Goal: Transaction & Acquisition: Download file/media

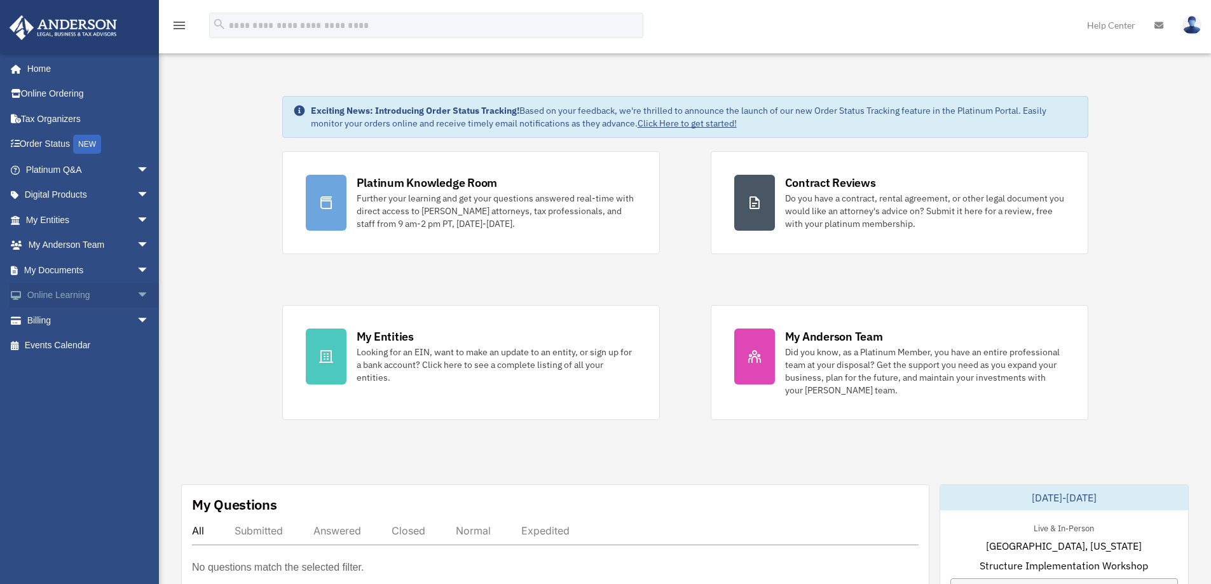
click at [89, 298] on link "Online Learning arrow_drop_down" at bounding box center [89, 295] width 160 height 25
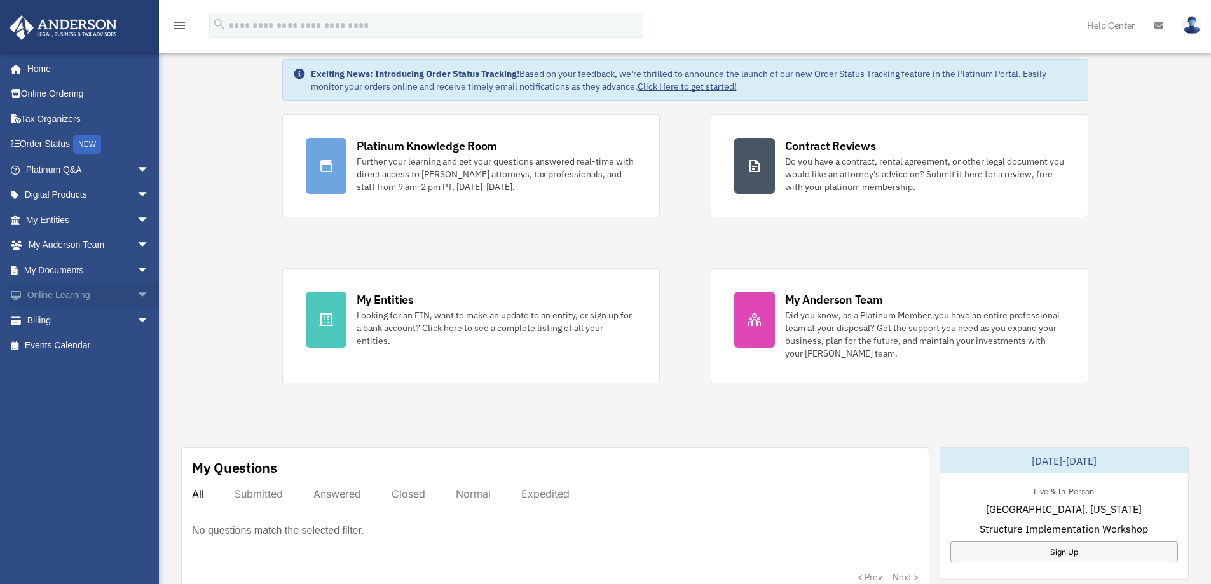
scroll to position [64, 0]
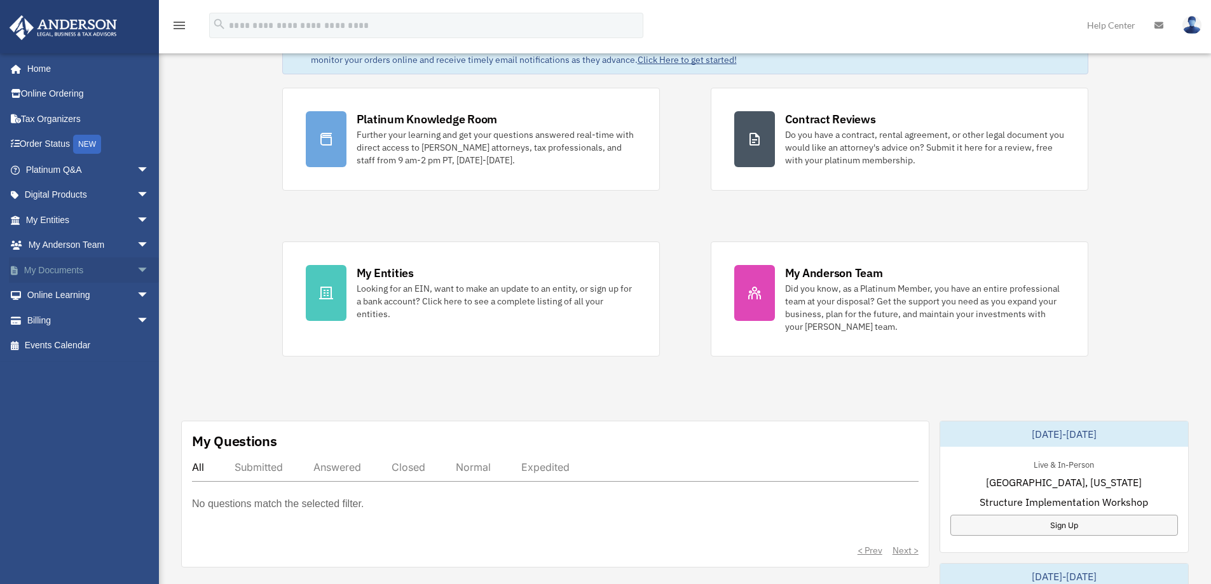
click at [114, 279] on link "My Documents arrow_drop_down" at bounding box center [89, 270] width 160 height 25
click at [137, 278] on span "arrow_drop_down" at bounding box center [149, 271] width 25 height 26
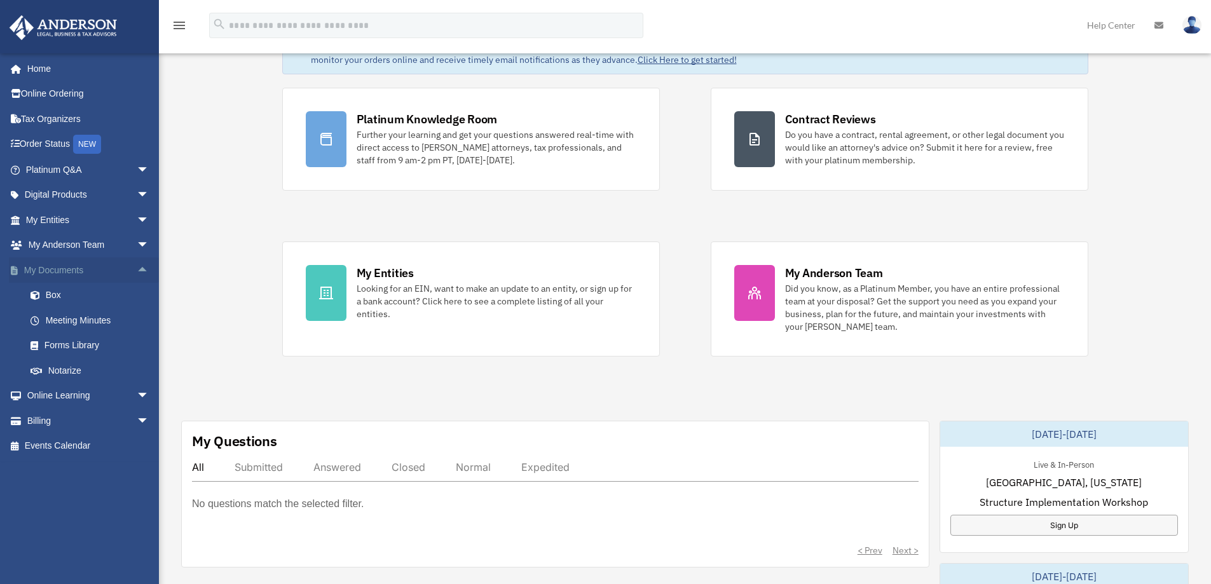
scroll to position [127, 0]
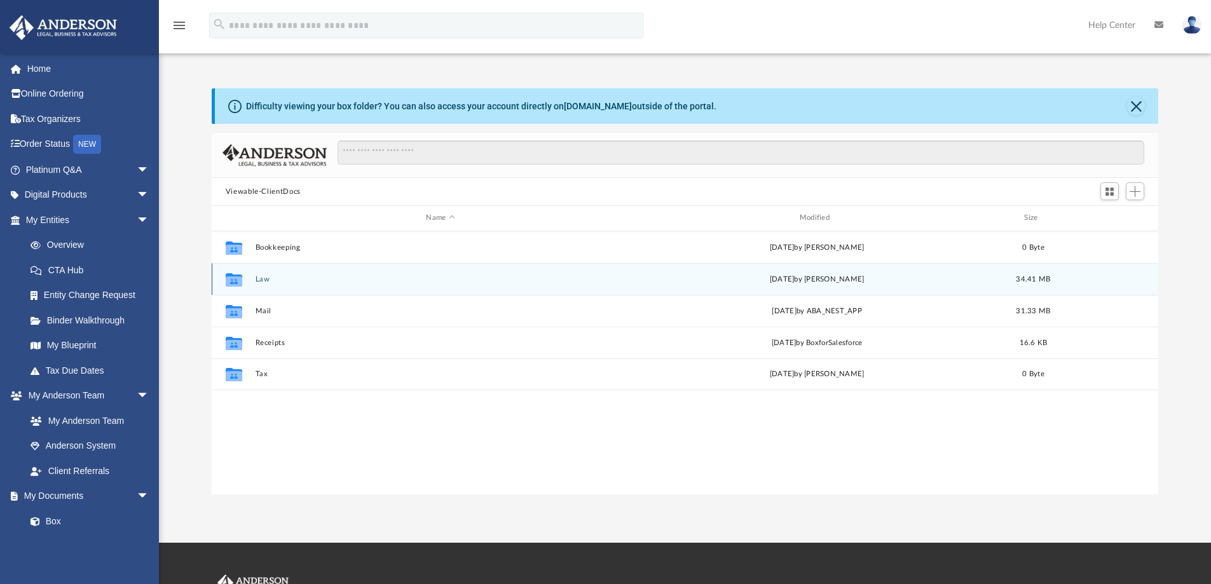
scroll to position [280, 937]
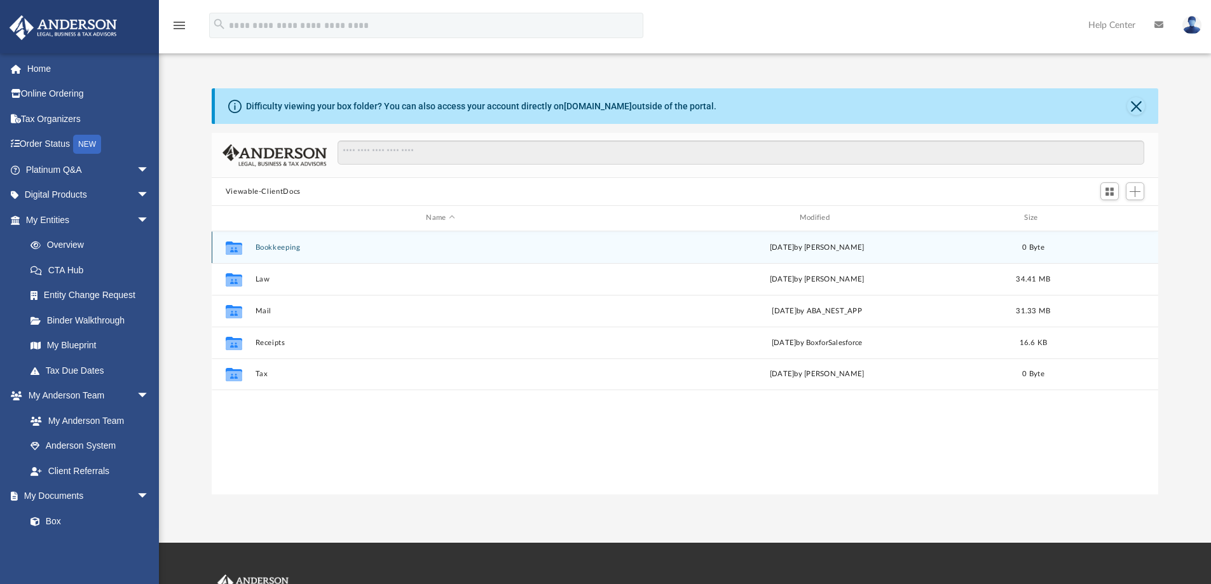
click at [546, 255] on div "Collaborated Folder Bookkeeping [DATE] by [PERSON_NAME] 0 Byte" at bounding box center [686, 247] width 948 height 32
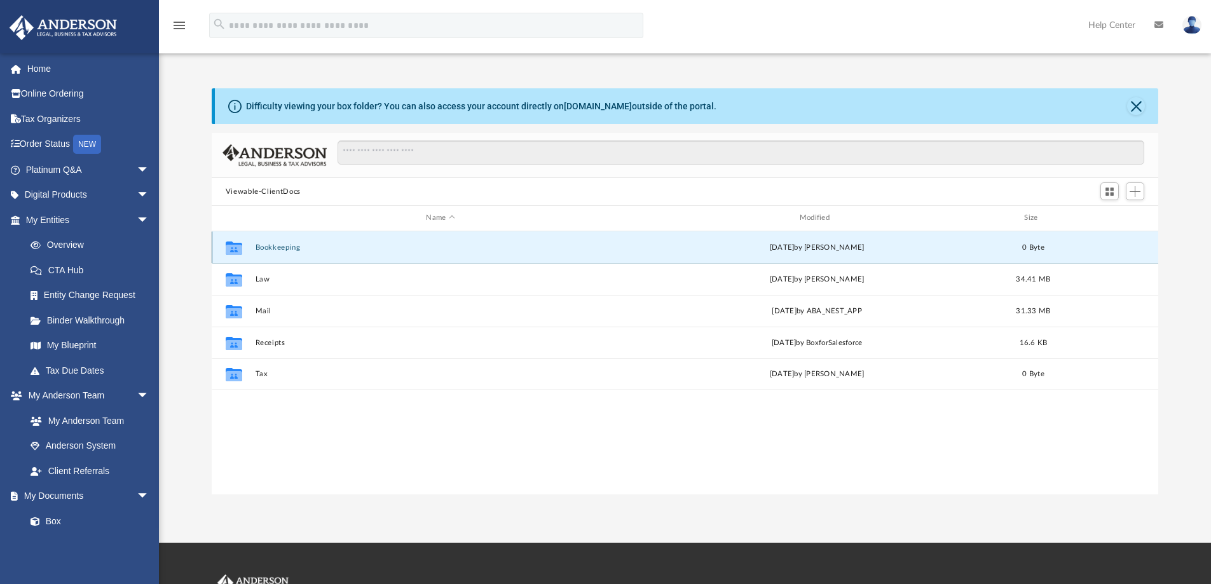
click at [290, 253] on div "Collaborated Folder Bookkeeping [DATE] by [PERSON_NAME] 0 Byte" at bounding box center [686, 247] width 948 height 32
click at [282, 244] on button "Bookkeeping" at bounding box center [440, 248] width 371 height 8
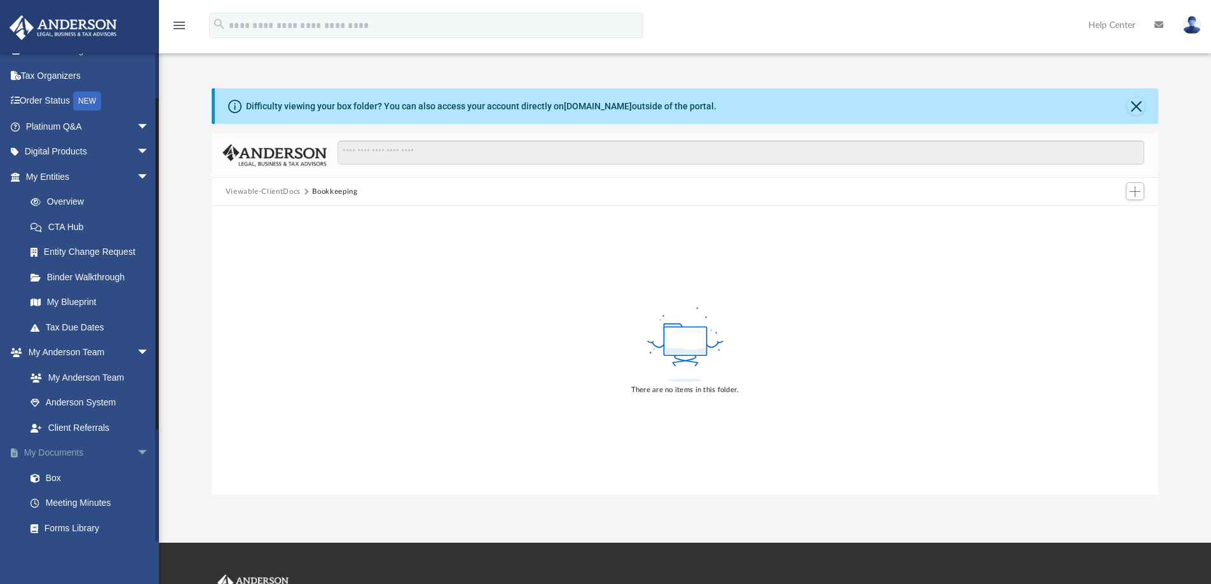
scroll to position [64, 0]
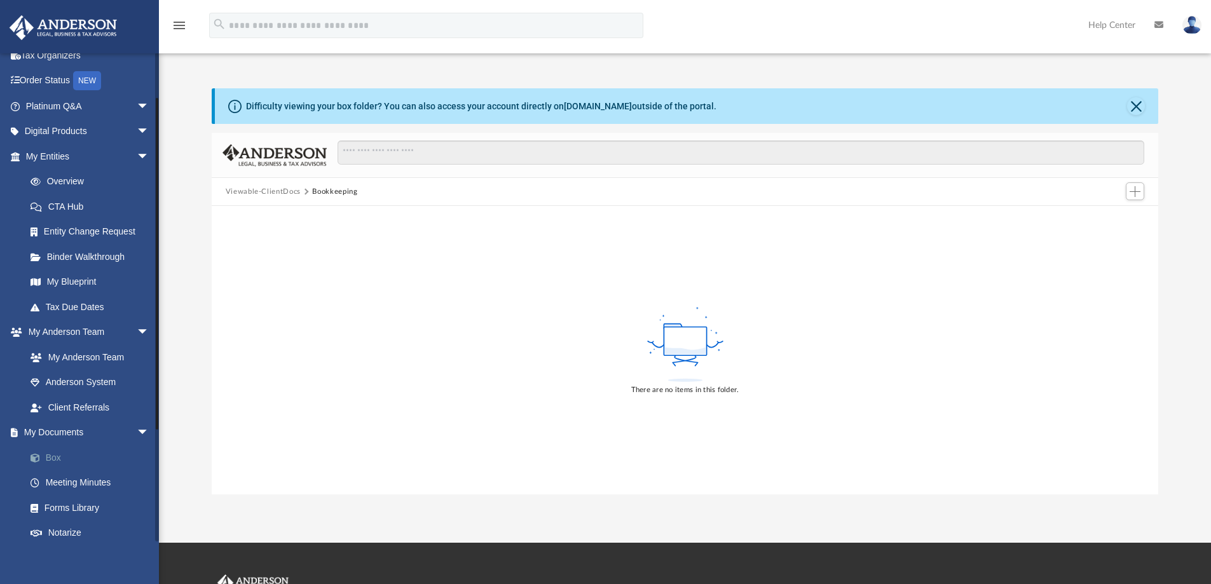
click at [64, 462] on link "Box" at bounding box center [93, 457] width 151 height 25
click at [47, 460] on link "Box" at bounding box center [93, 457] width 151 height 25
click at [54, 432] on link "My Documents arrow_drop_down" at bounding box center [89, 432] width 160 height 25
click at [68, 483] on link "Meeting Minutes" at bounding box center [93, 483] width 151 height 25
click at [70, 483] on link "Meeting Minutes" at bounding box center [93, 483] width 151 height 25
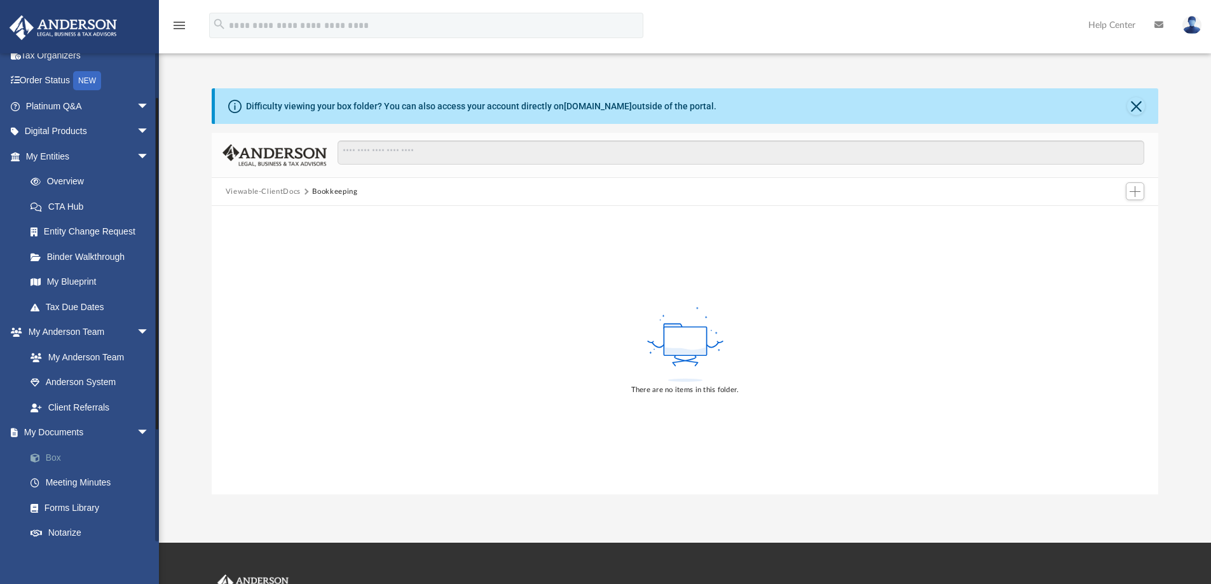
click at [38, 457] on span at bounding box center [42, 458] width 8 height 9
click at [76, 431] on link "My Documents arrow_drop_down" at bounding box center [89, 432] width 160 height 25
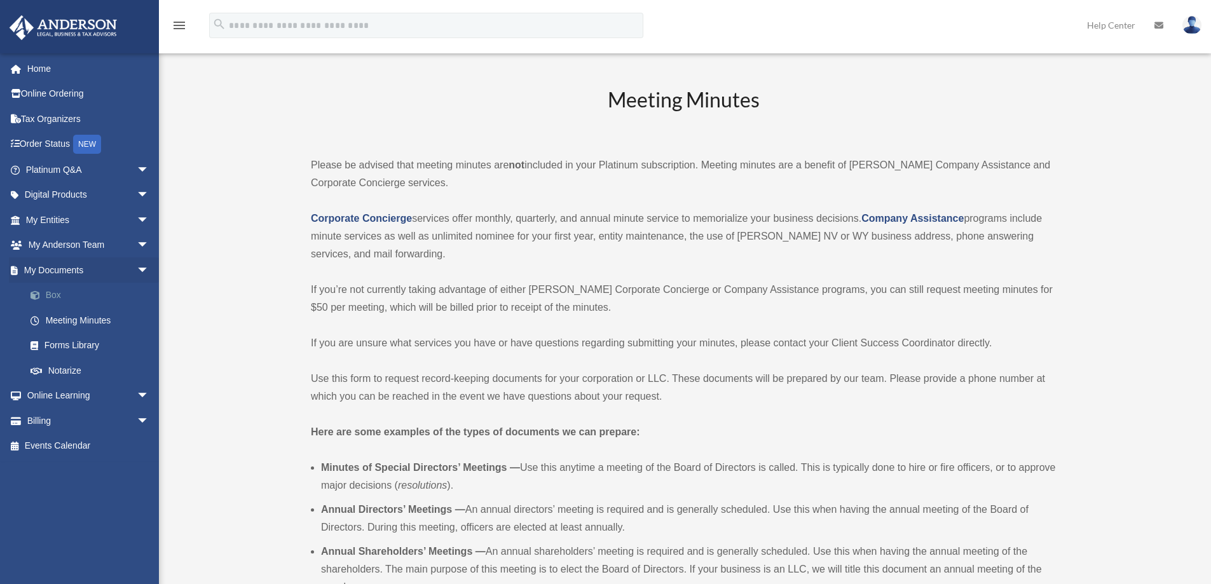
click at [58, 294] on link "Box" at bounding box center [93, 295] width 151 height 25
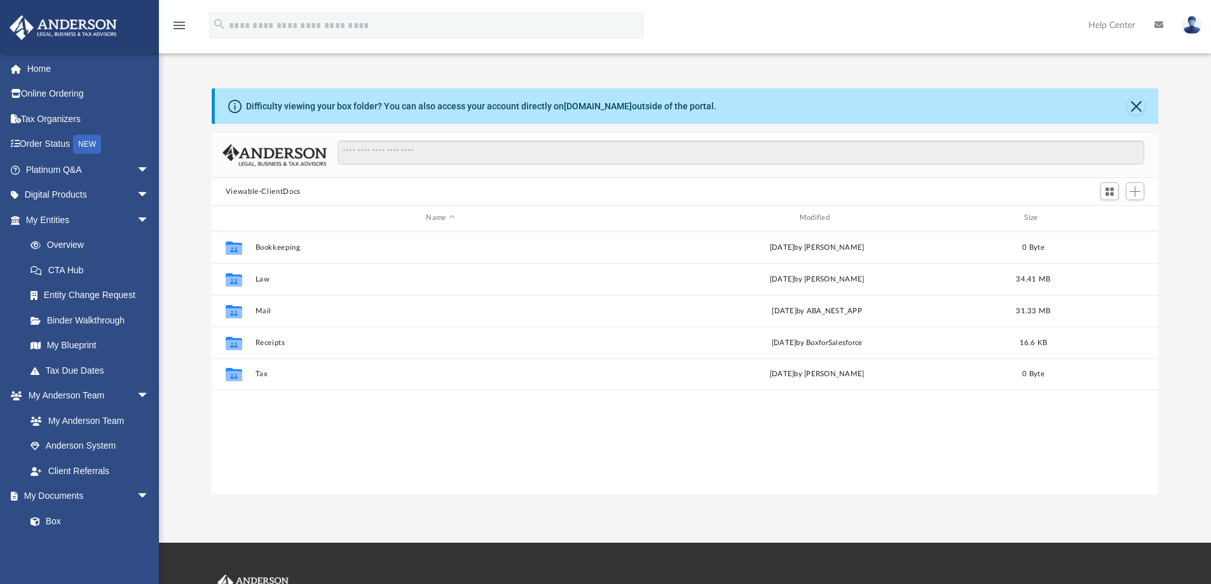
scroll to position [280, 937]
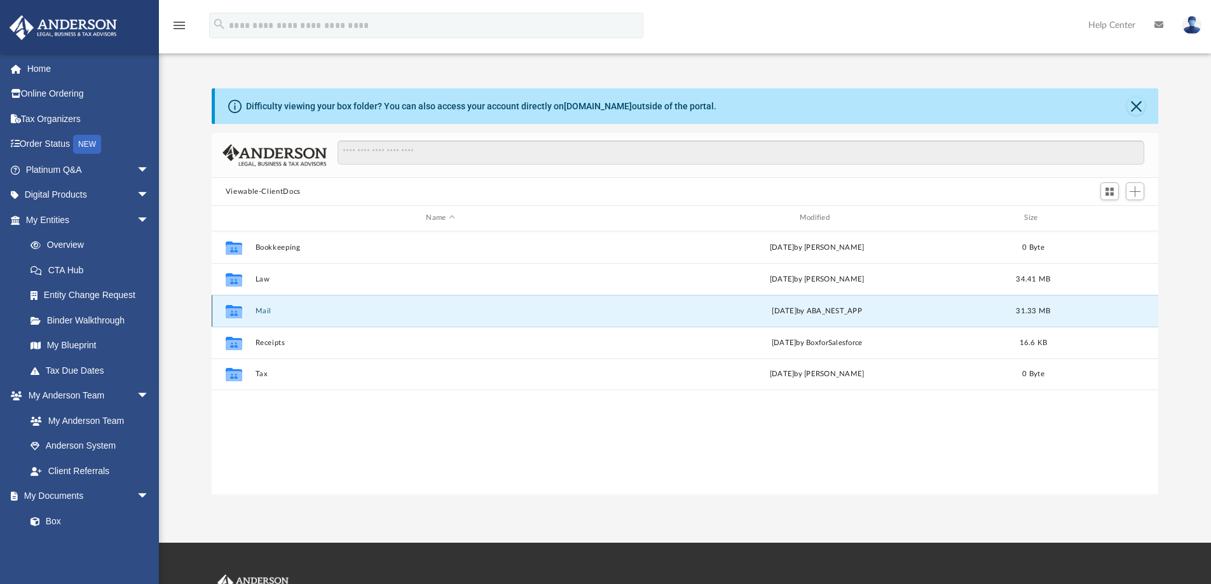
click at [270, 313] on button "Mail" at bounding box center [440, 311] width 371 height 8
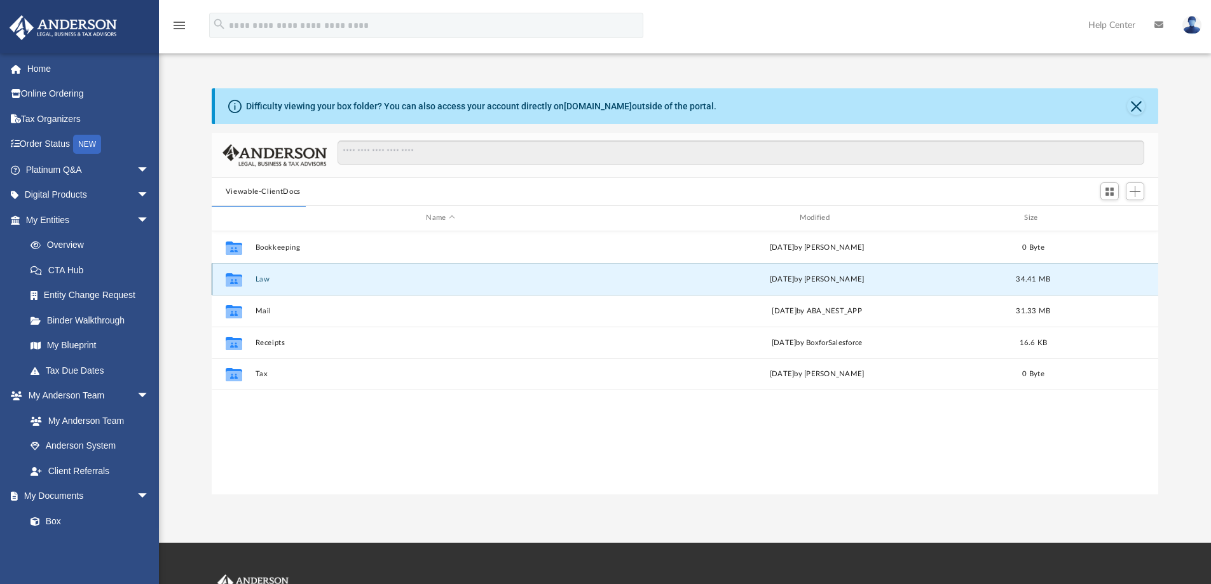
click at [284, 281] on button "Law" at bounding box center [440, 279] width 371 height 8
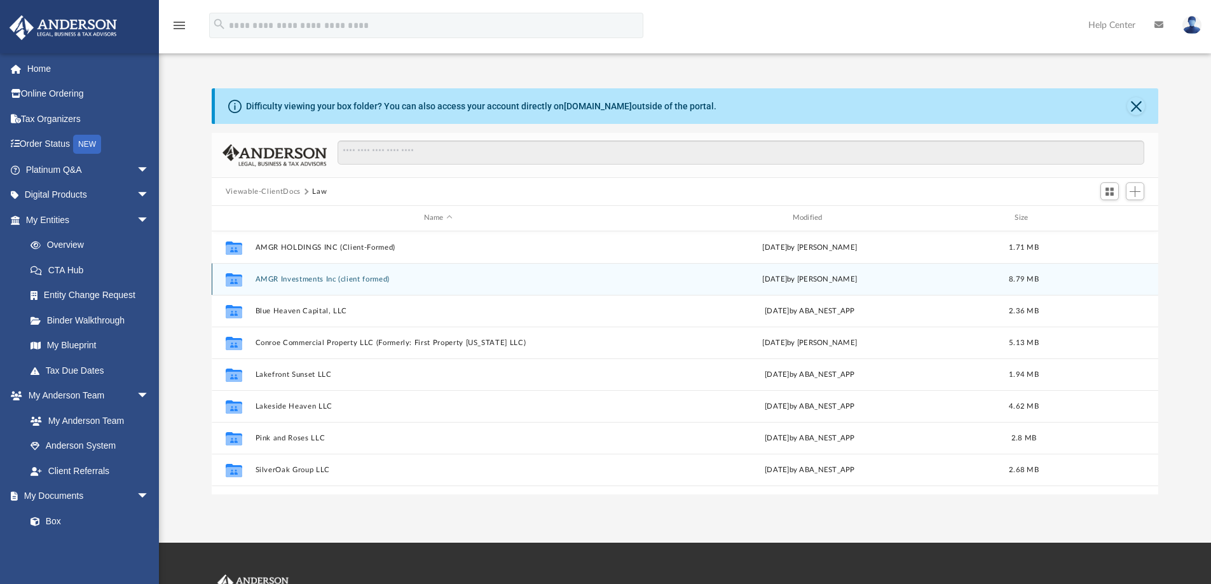
click at [260, 280] on button "AMGR Investments Inc (client formed)" at bounding box center [438, 279] width 366 height 8
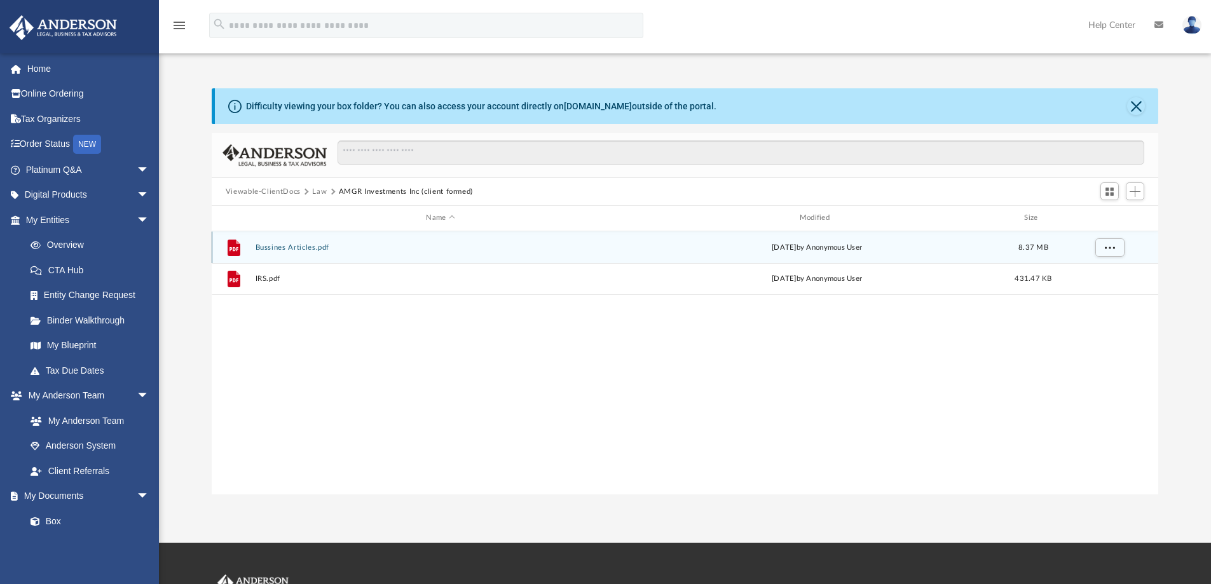
scroll to position [64, 0]
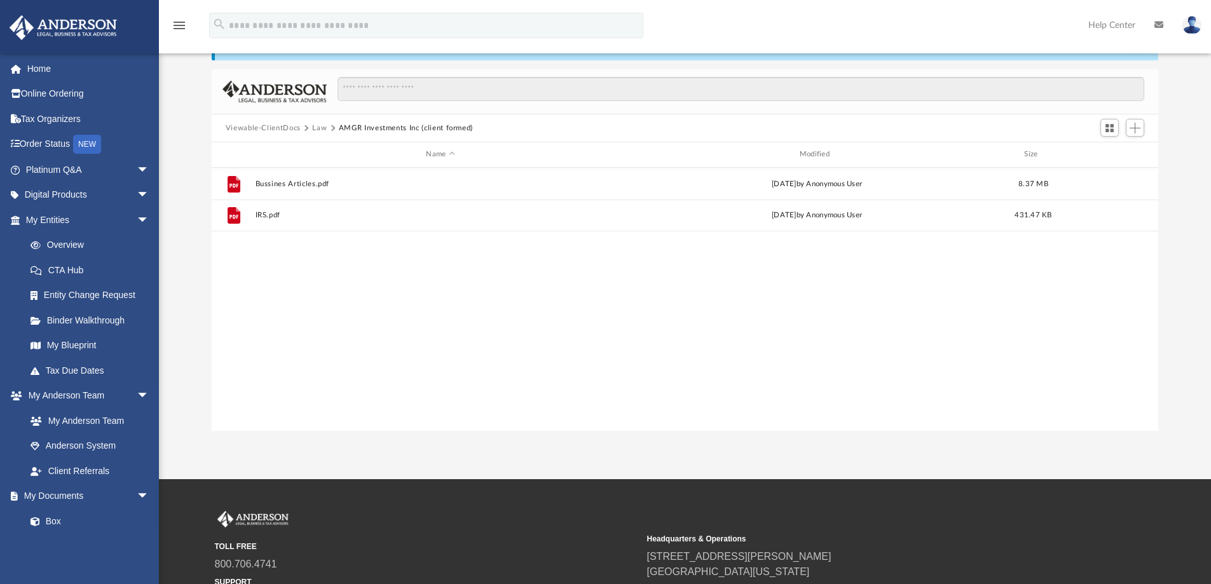
drag, startPoint x: 326, startPoint y: 395, endPoint x: 263, endPoint y: 340, distance: 83.3
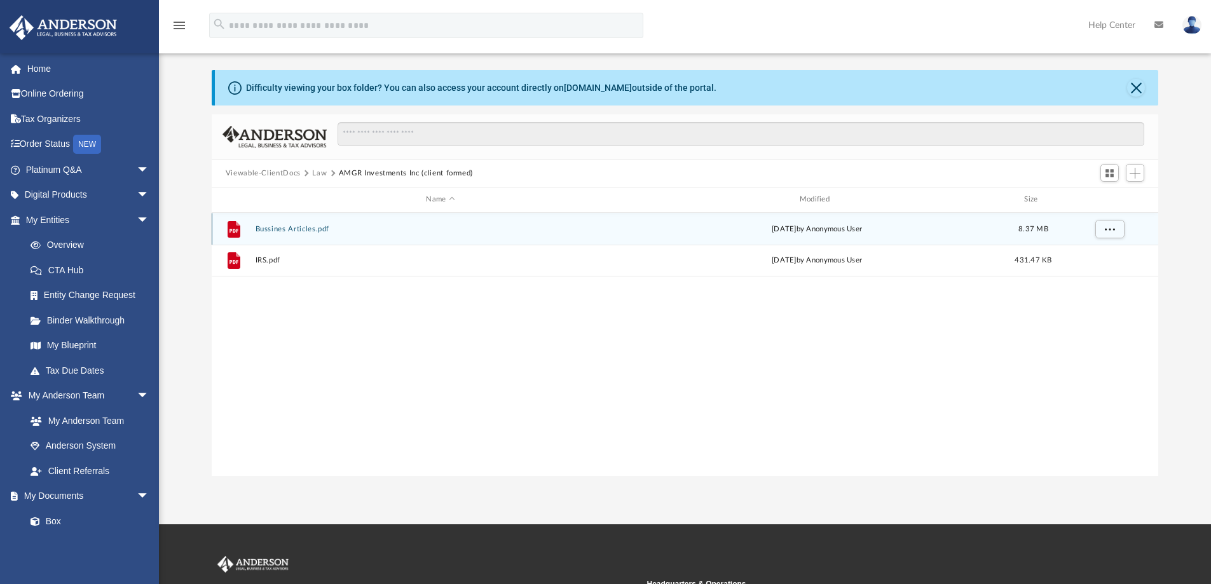
scroll to position [0, 0]
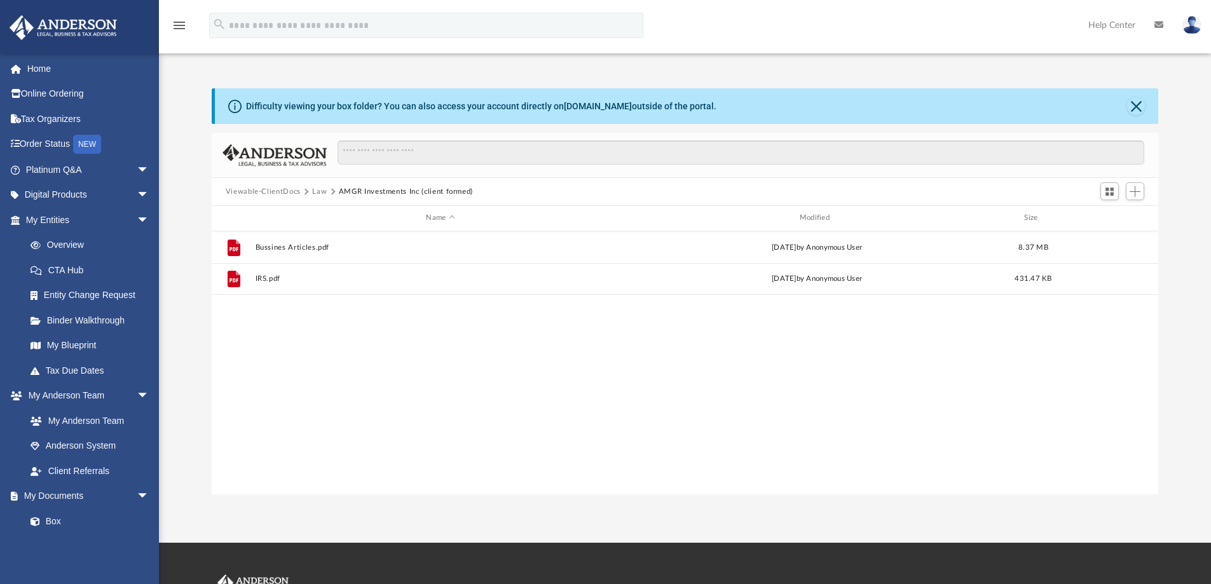
click at [318, 193] on button "Law" at bounding box center [319, 191] width 15 height 11
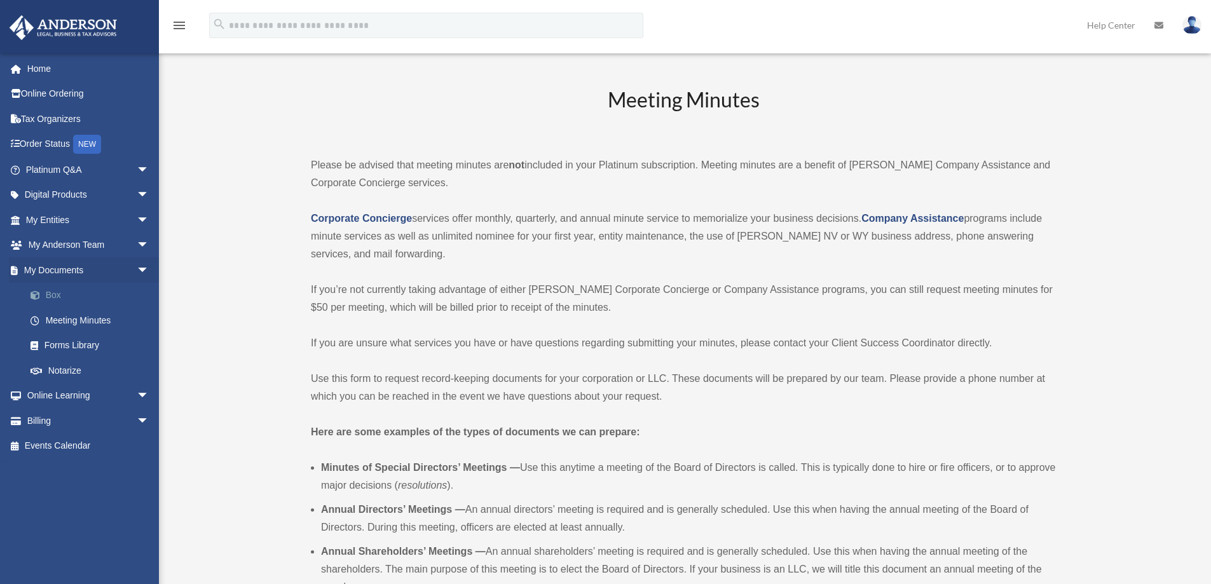
click at [62, 296] on link "Box" at bounding box center [93, 295] width 151 height 25
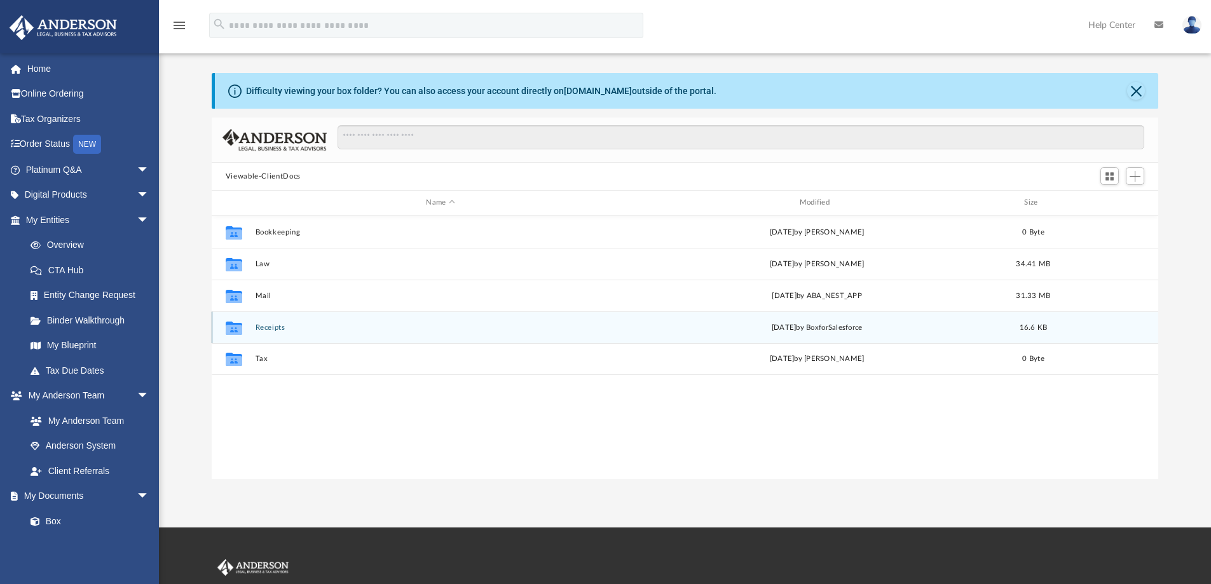
scroll to position [64, 0]
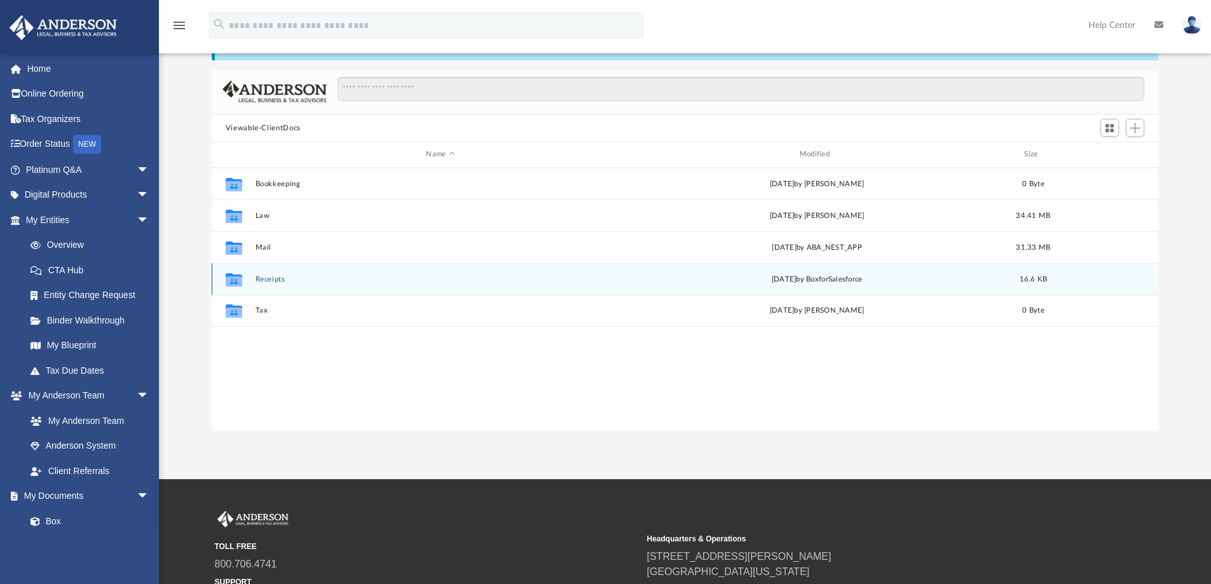
click at [273, 278] on button "Receipts" at bounding box center [440, 279] width 371 height 8
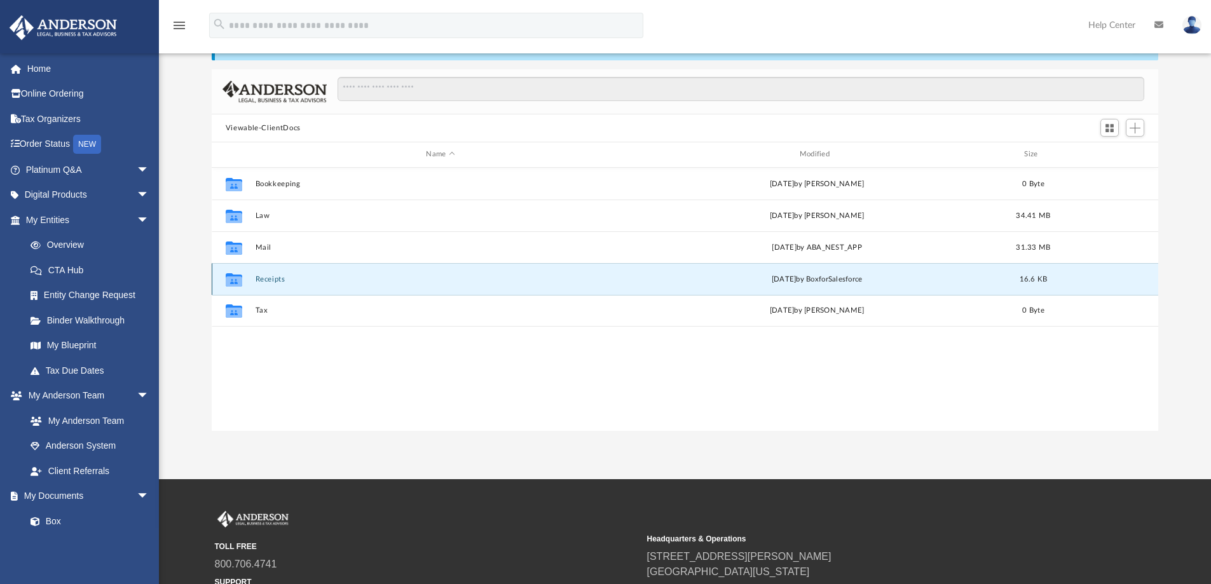
click at [273, 278] on button "Receipts" at bounding box center [440, 279] width 371 height 8
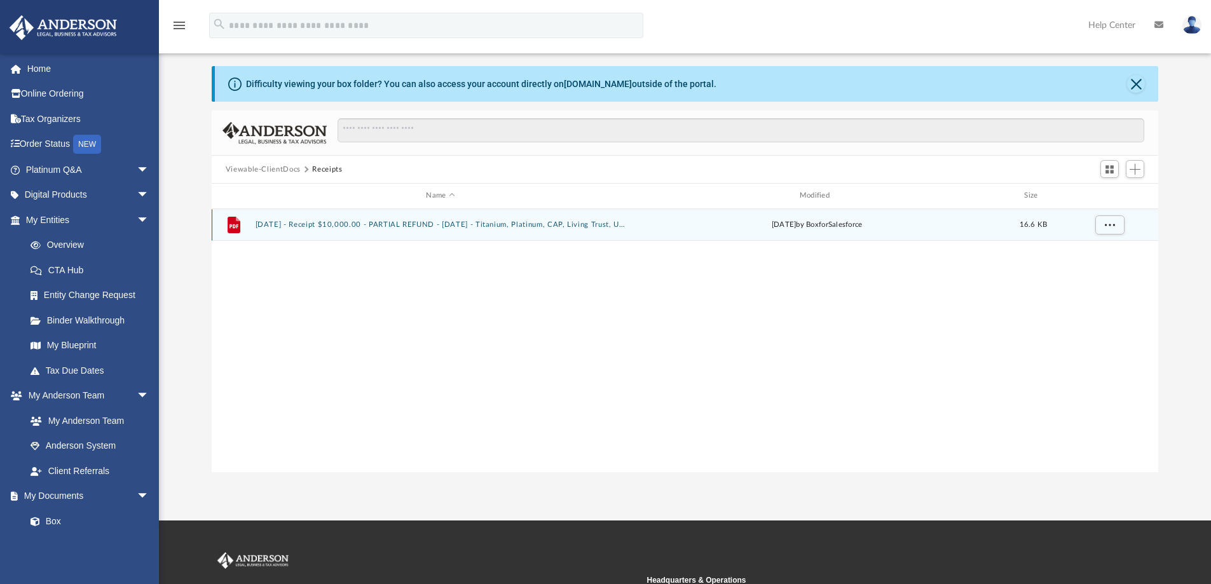
scroll to position [0, 0]
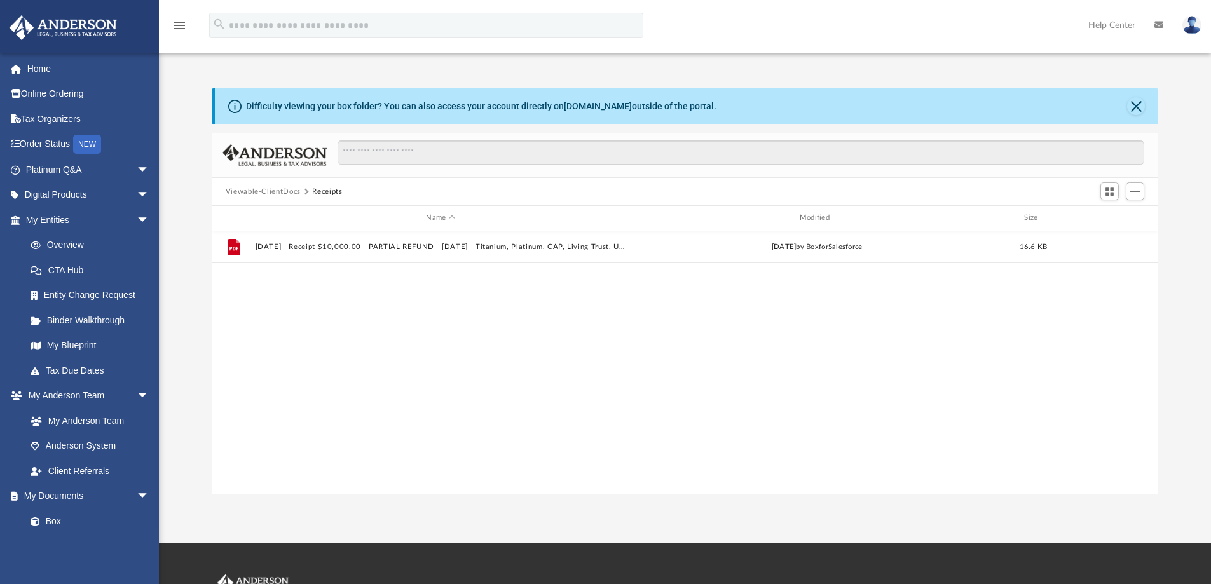
click at [265, 191] on button "Viewable-ClientDocs" at bounding box center [263, 191] width 75 height 11
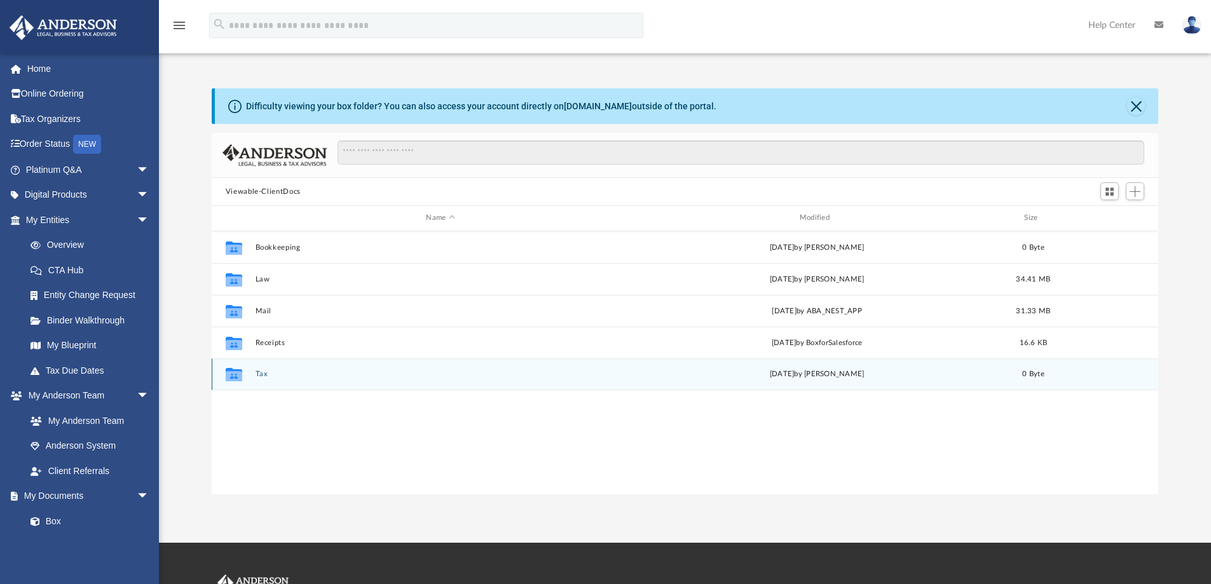
click at [268, 376] on button "Tax" at bounding box center [440, 374] width 371 height 8
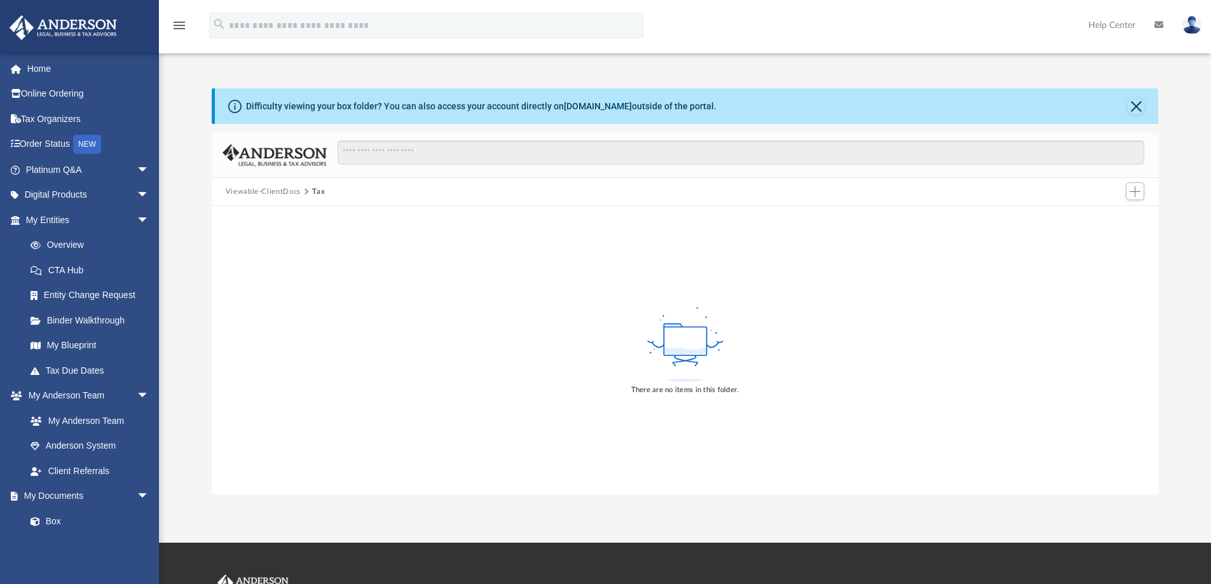
click at [273, 188] on button "Viewable-ClientDocs" at bounding box center [263, 191] width 75 height 11
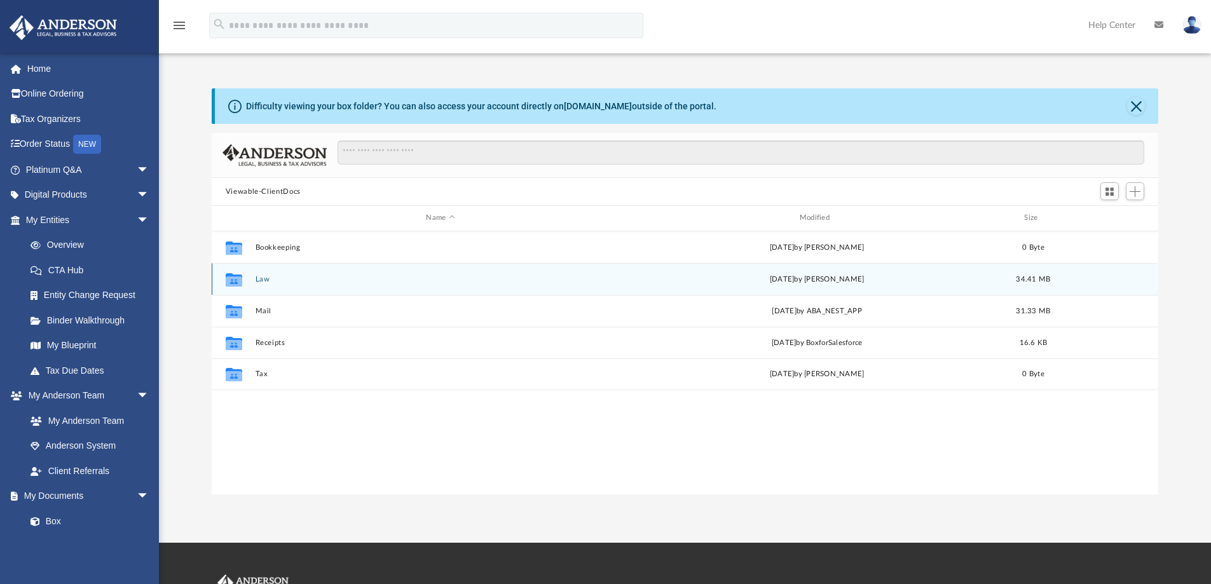
scroll to position [280, 937]
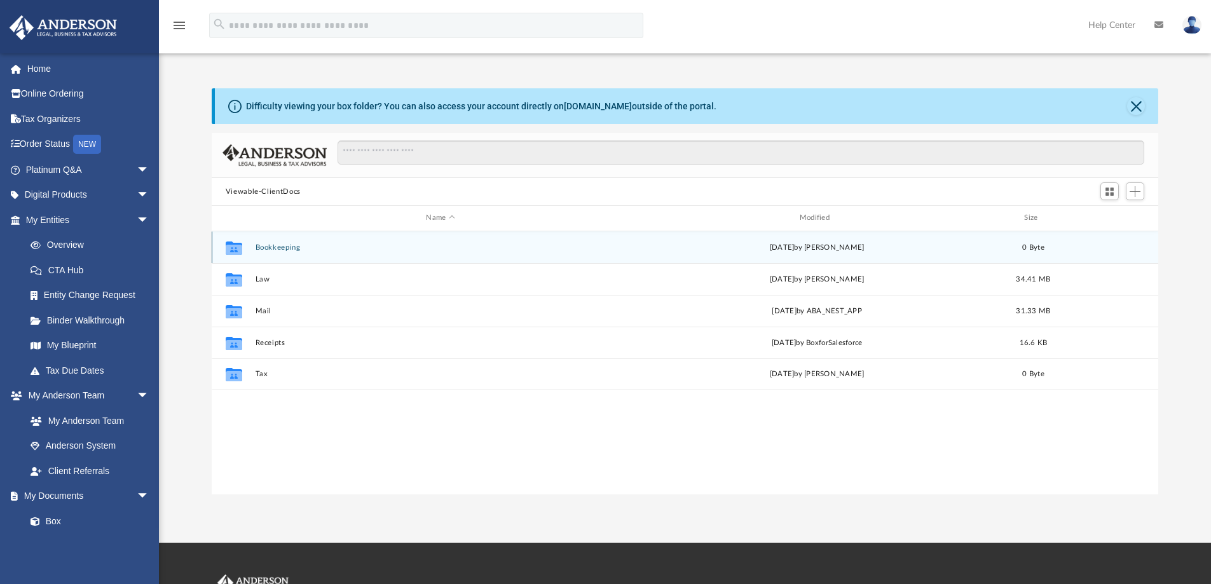
click at [280, 251] on button "Bookkeeping" at bounding box center [440, 248] width 371 height 8
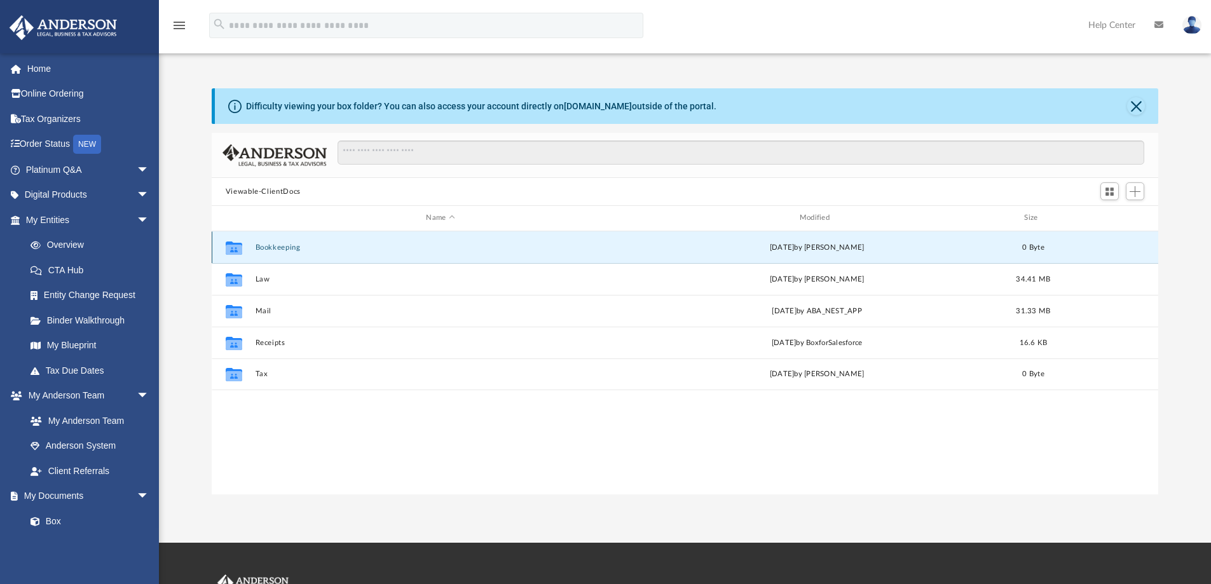
click at [282, 251] on button "Bookkeeping" at bounding box center [440, 248] width 371 height 8
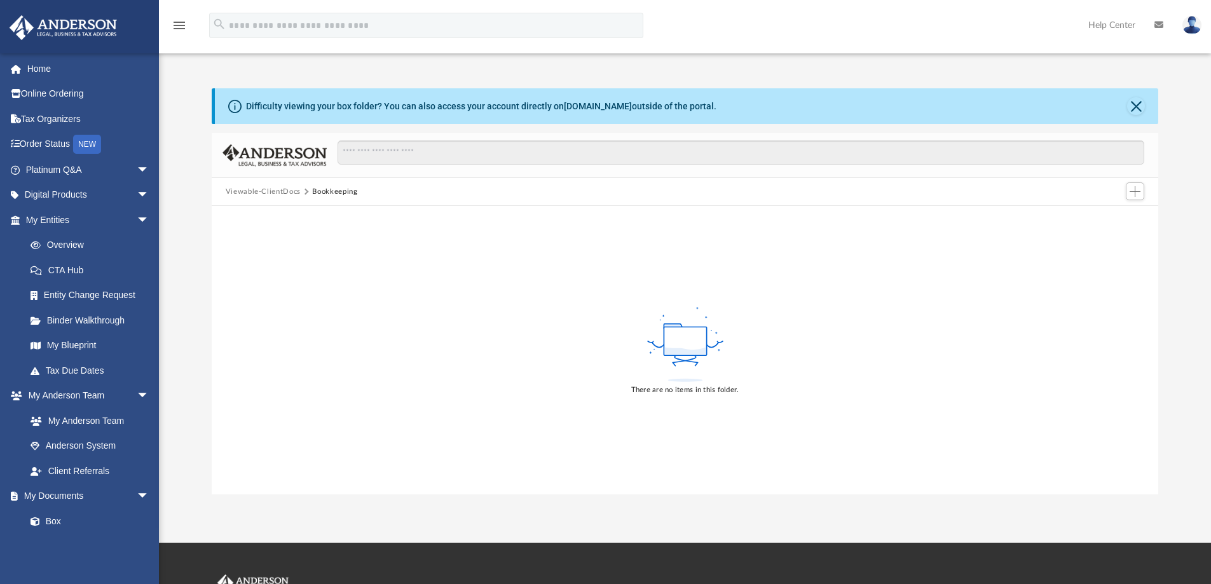
click at [279, 190] on button "Viewable-ClientDocs" at bounding box center [263, 191] width 75 height 11
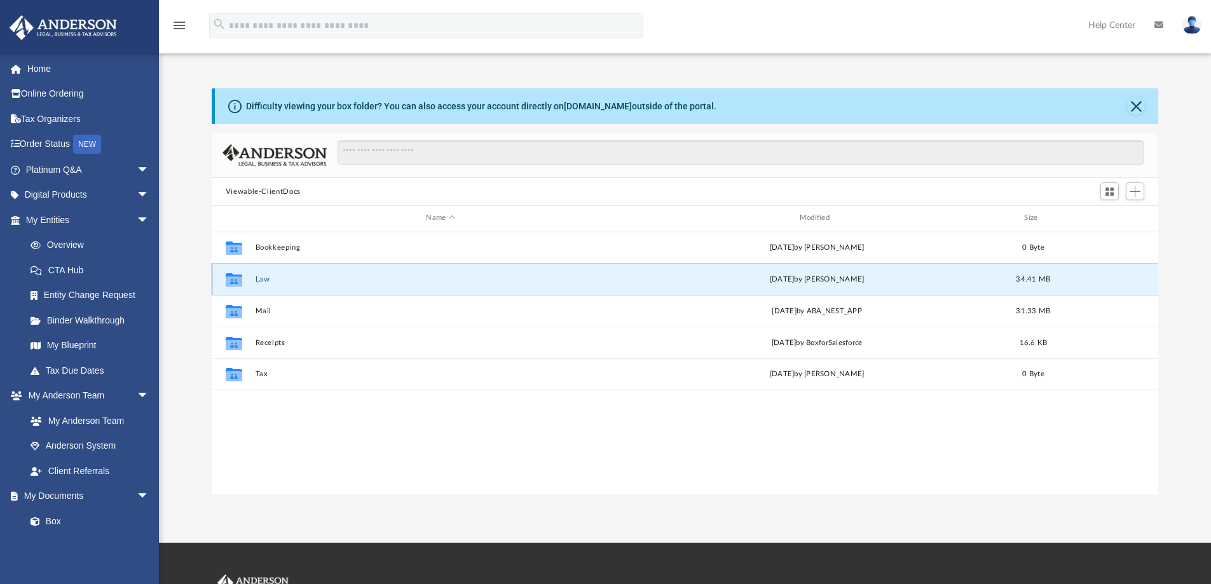
click at [263, 281] on button "Law" at bounding box center [440, 279] width 371 height 8
click at [263, 280] on button "Law" at bounding box center [440, 279] width 371 height 8
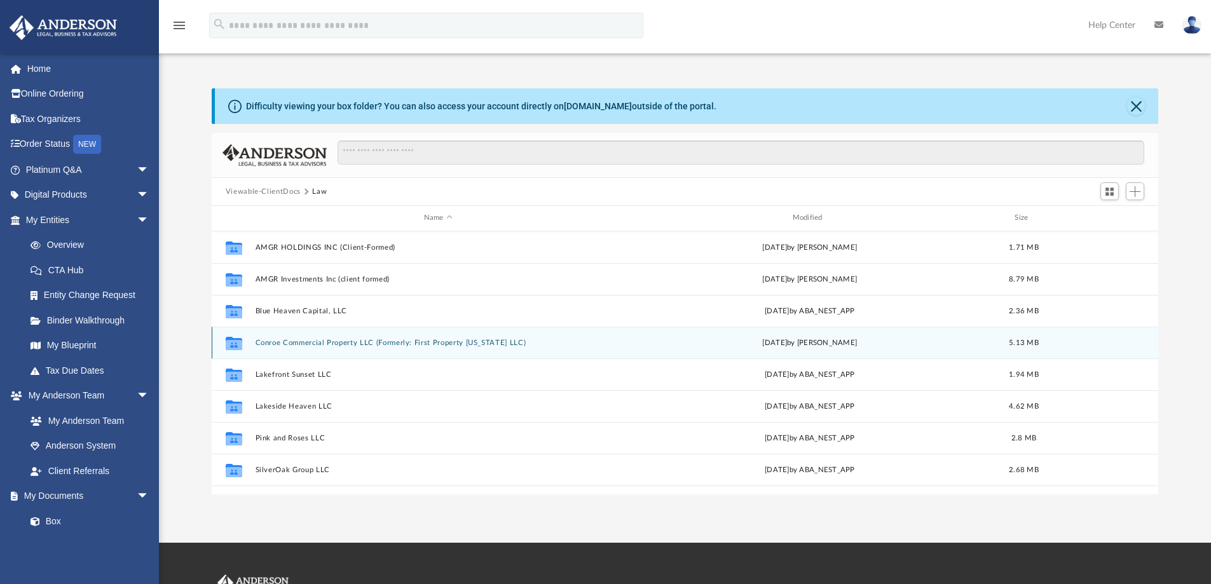
click at [312, 345] on button "Conroe Commercial Property LLC (Formerly: First Property [US_STATE] LLC)" at bounding box center [438, 343] width 366 height 8
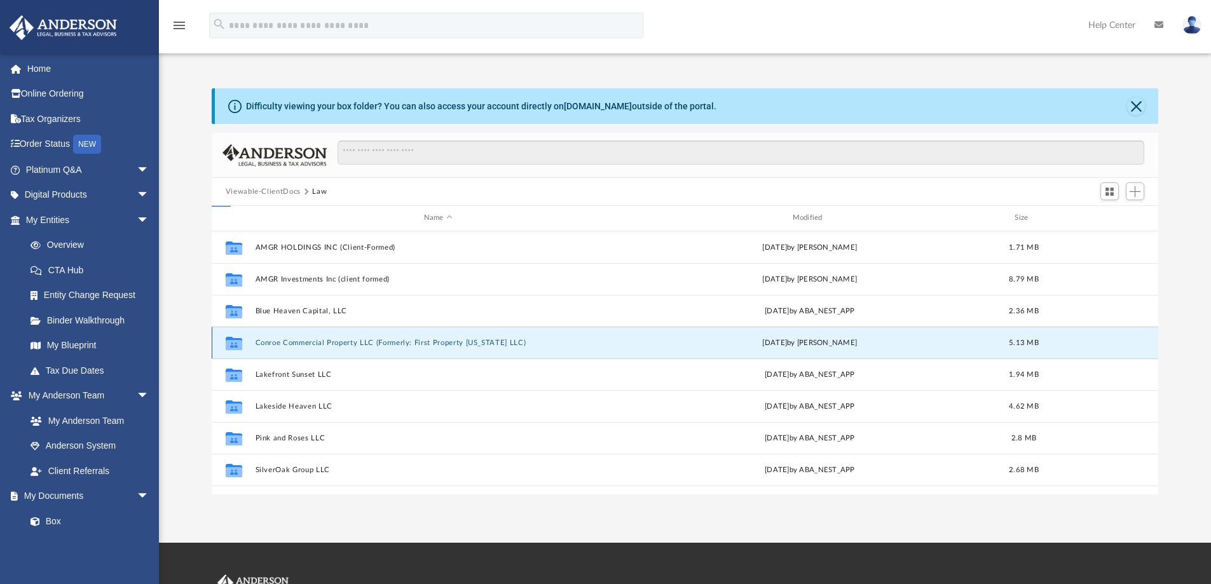
click at [315, 343] on button "Conroe Commercial Property LLC (Formerly: First Property [US_STATE] LLC)" at bounding box center [438, 343] width 366 height 8
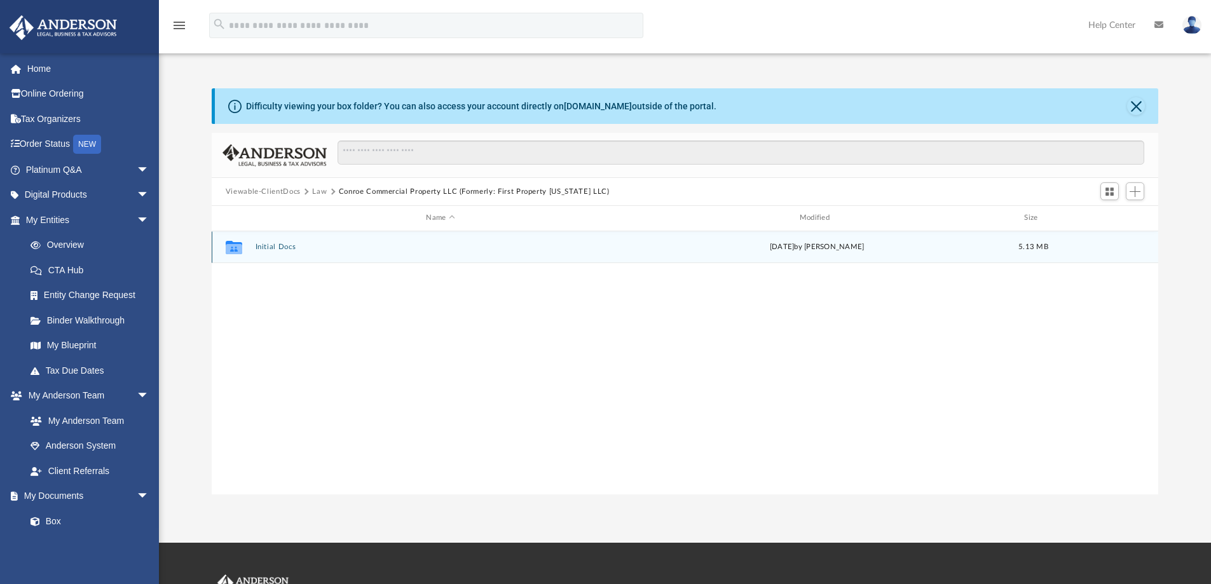
click at [289, 242] on div "Collaborated Folder Initial Docs [DATE] by [PERSON_NAME] 5.13 MB" at bounding box center [686, 247] width 948 height 32
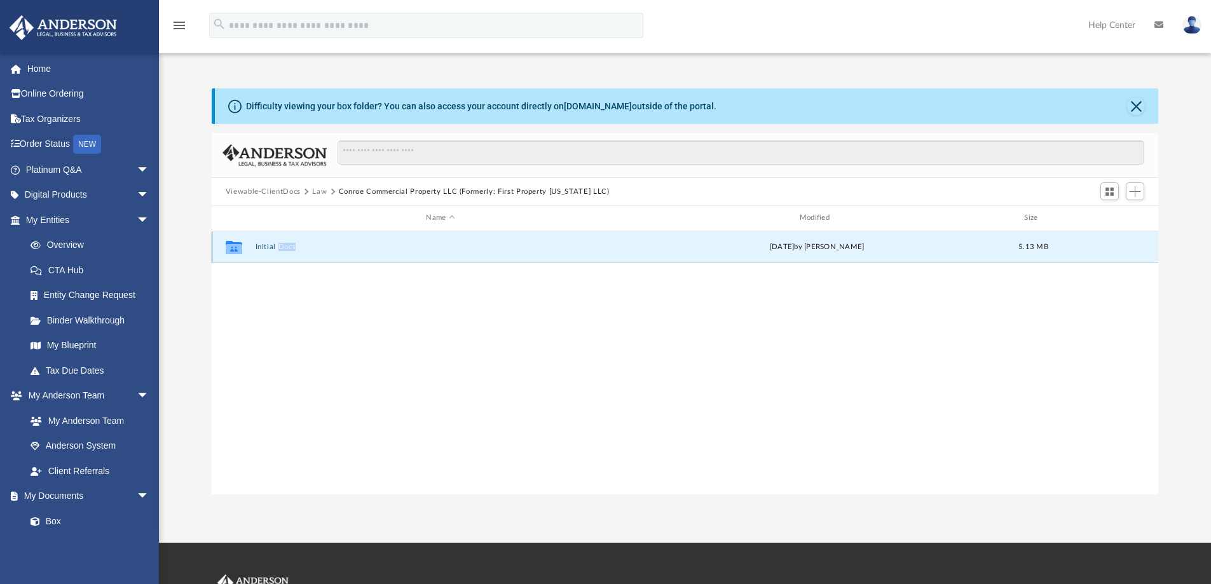
click at [277, 246] on button "Initial Docs" at bounding box center [440, 247] width 371 height 8
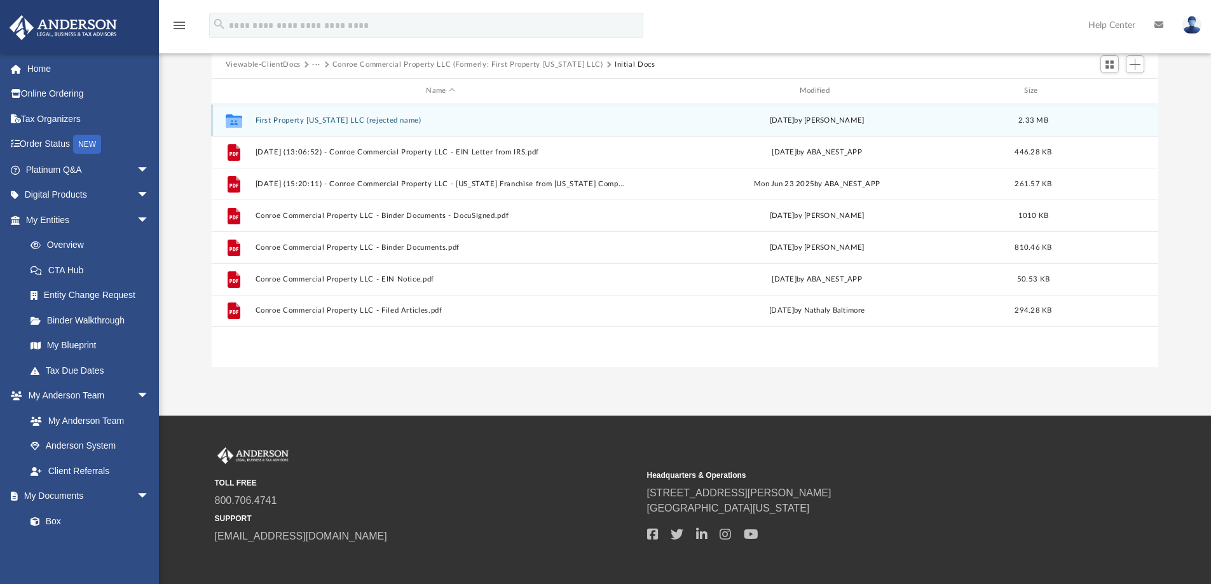
scroll to position [0, 0]
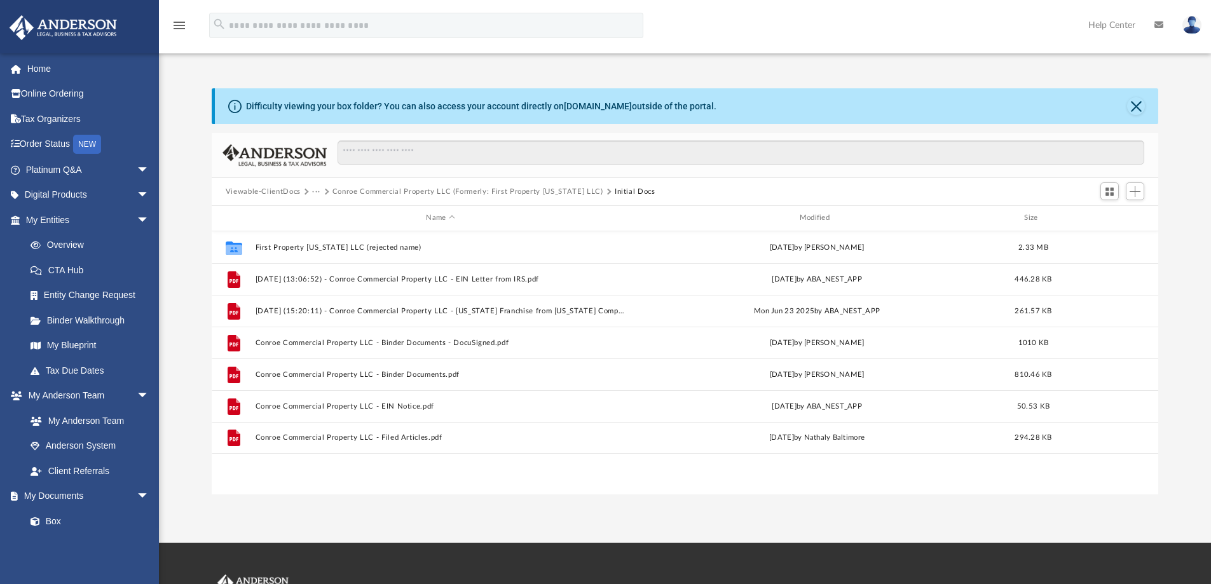
click at [311, 188] on span "Viewable-ClientDocs" at bounding box center [269, 191] width 87 height 11
click at [315, 190] on button "···" at bounding box center [316, 191] width 8 height 11
click at [325, 210] on li "Law" at bounding box center [326, 213] width 15 height 13
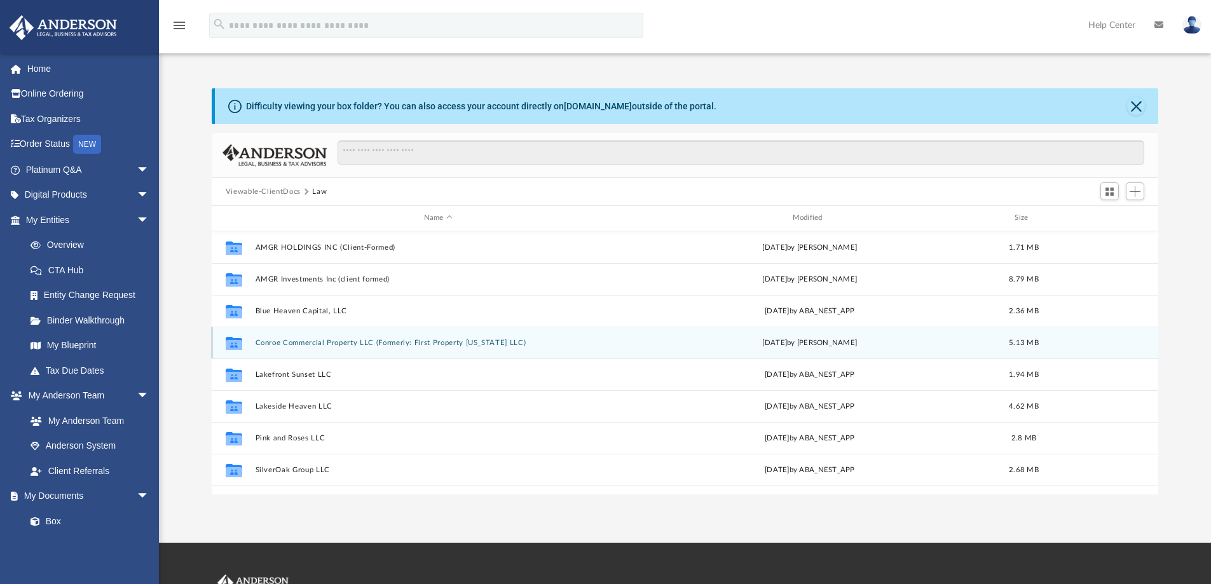
click at [332, 341] on button "Conroe Commercial Property LLC (Formerly: First Property [US_STATE] LLC)" at bounding box center [438, 343] width 366 height 8
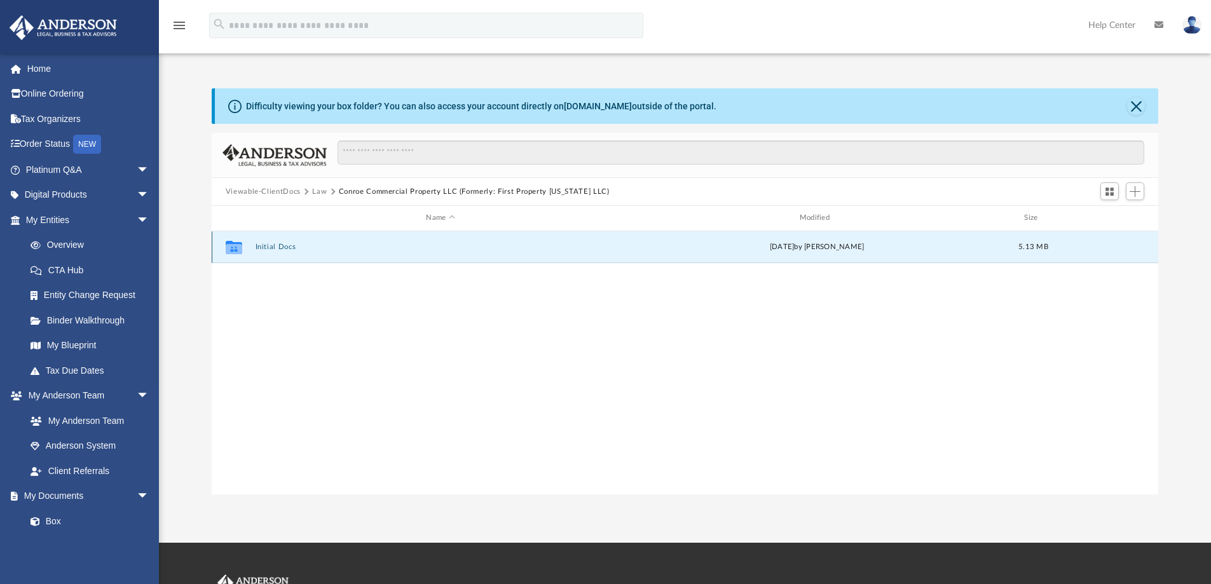
click at [277, 250] on button "Initial Docs" at bounding box center [440, 247] width 371 height 8
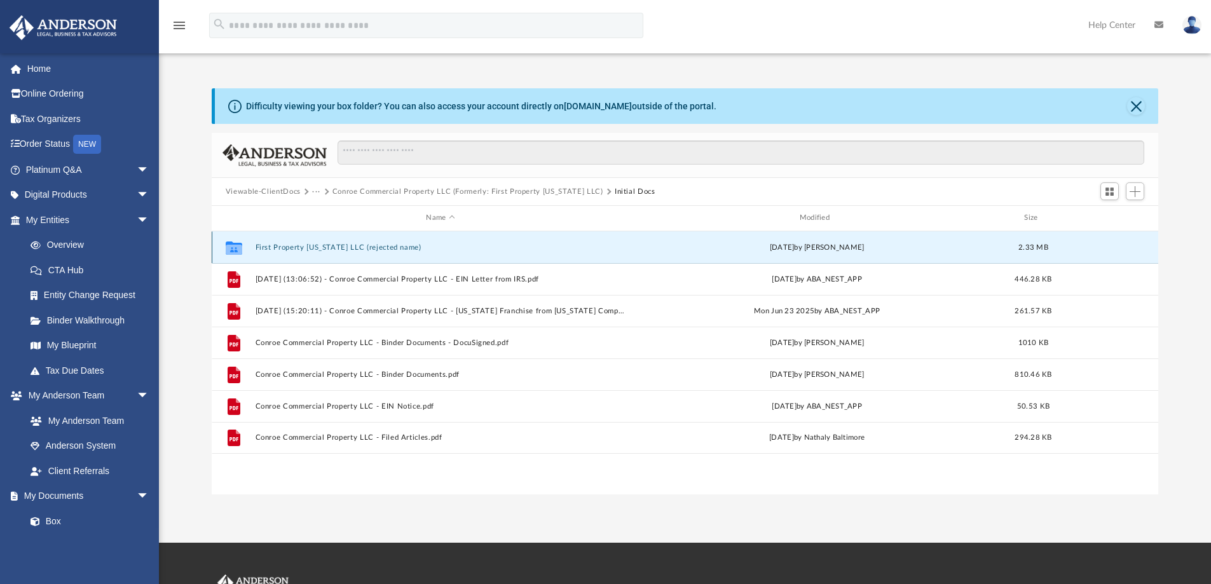
click at [331, 248] on button "First Property [US_STATE] LLC (rejected name)" at bounding box center [440, 248] width 371 height 8
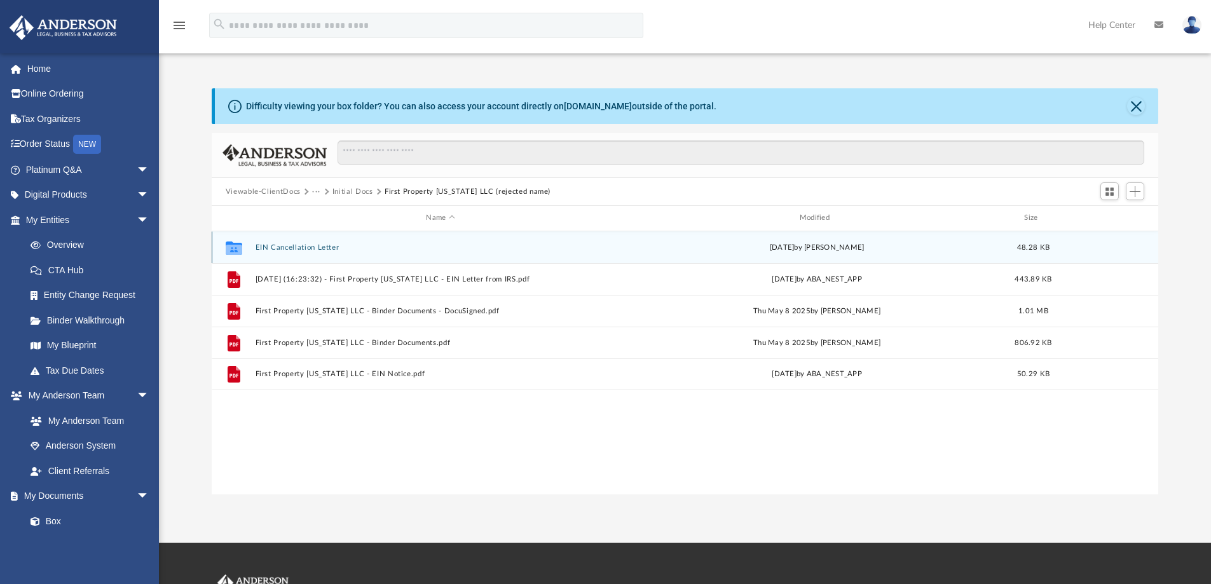
click at [321, 245] on button "EIN Cancellation Letter" at bounding box center [440, 248] width 371 height 8
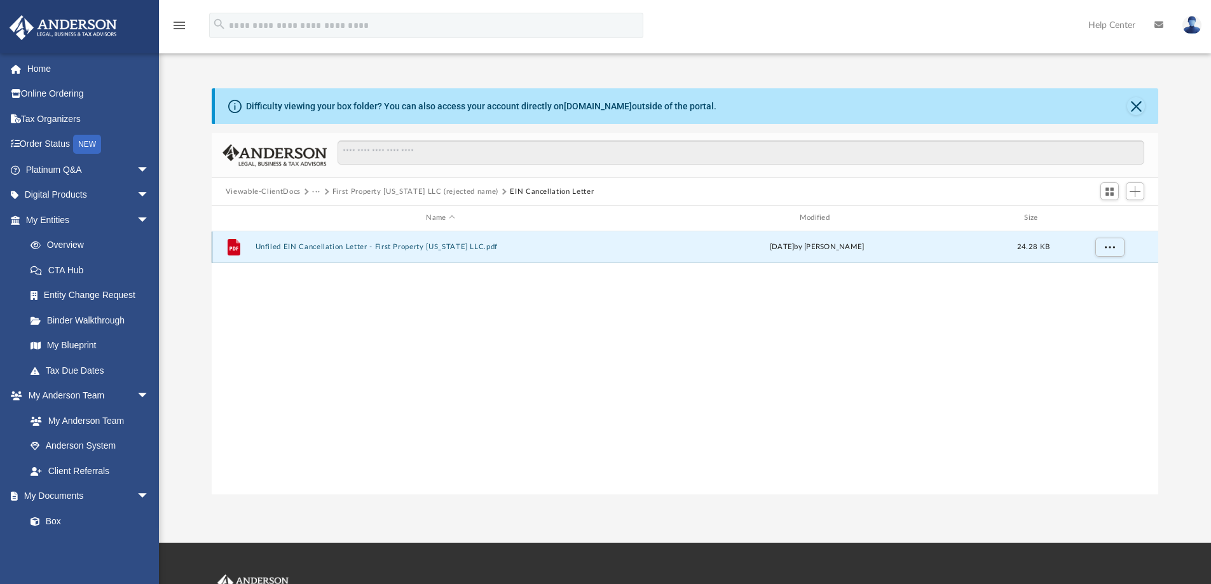
click at [313, 249] on button "Unfiled EIN Cancellation Letter - First Property [US_STATE] LLC.pdf" at bounding box center [440, 247] width 371 height 8
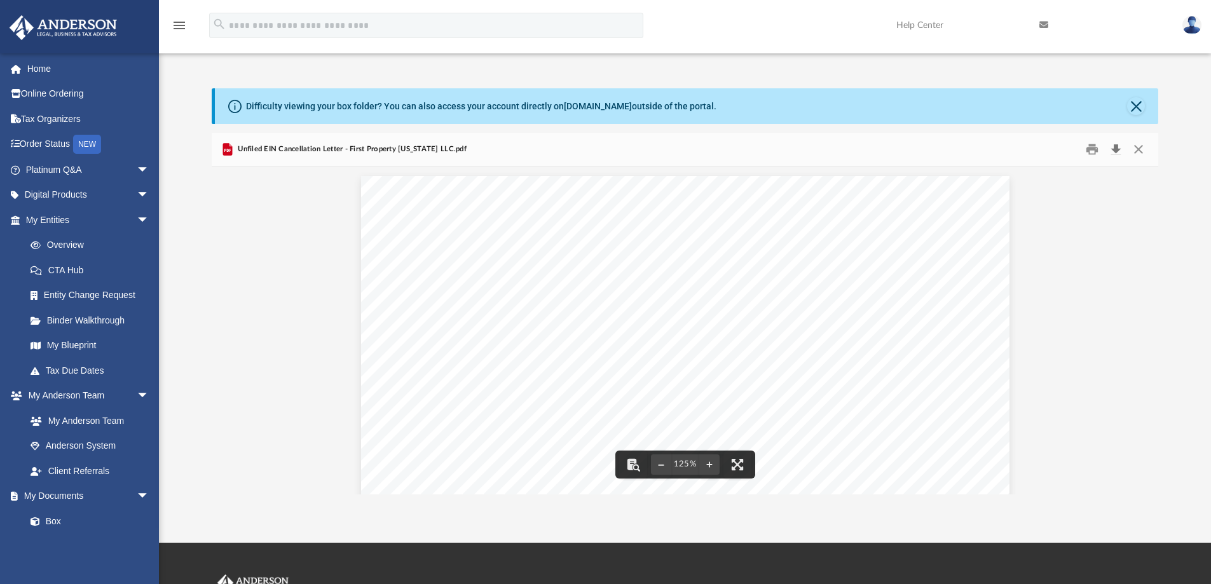
click at [1111, 155] on button "Download" at bounding box center [1116, 150] width 23 height 20
